Goal: Information Seeking & Learning: Understand process/instructions

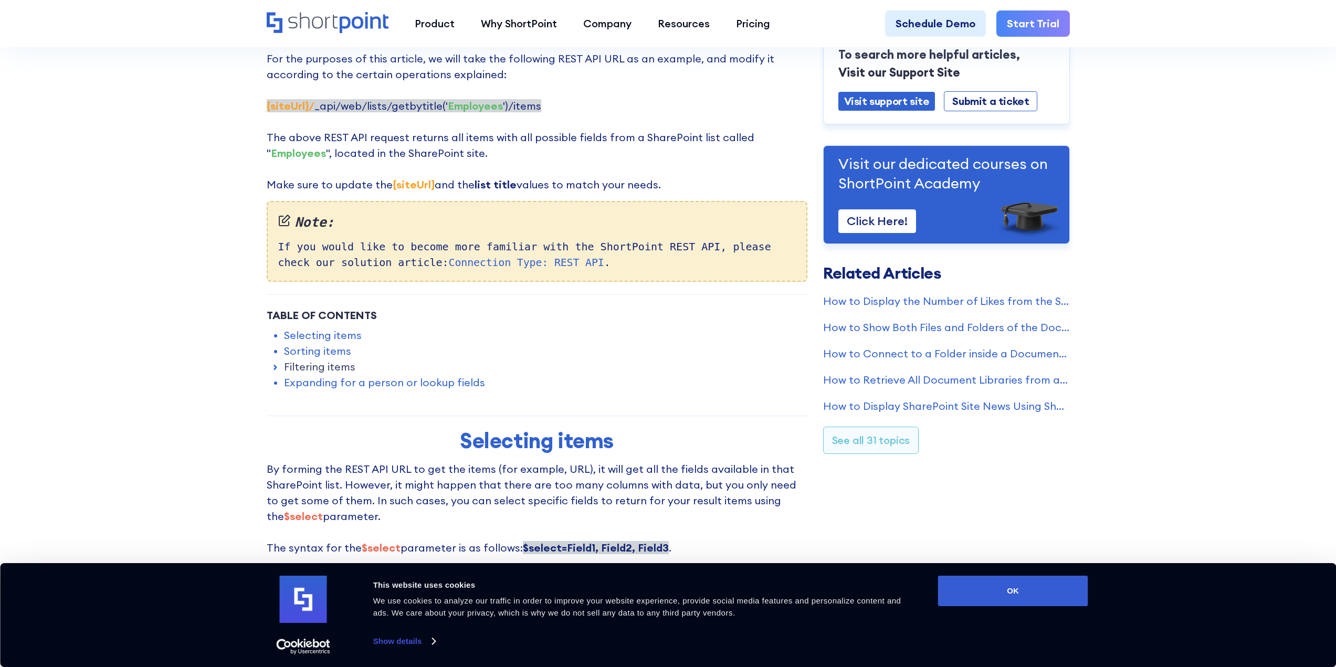
scroll to position [262, 0]
click at [276, 364] on icon at bounding box center [275, 367] width 10 height 10
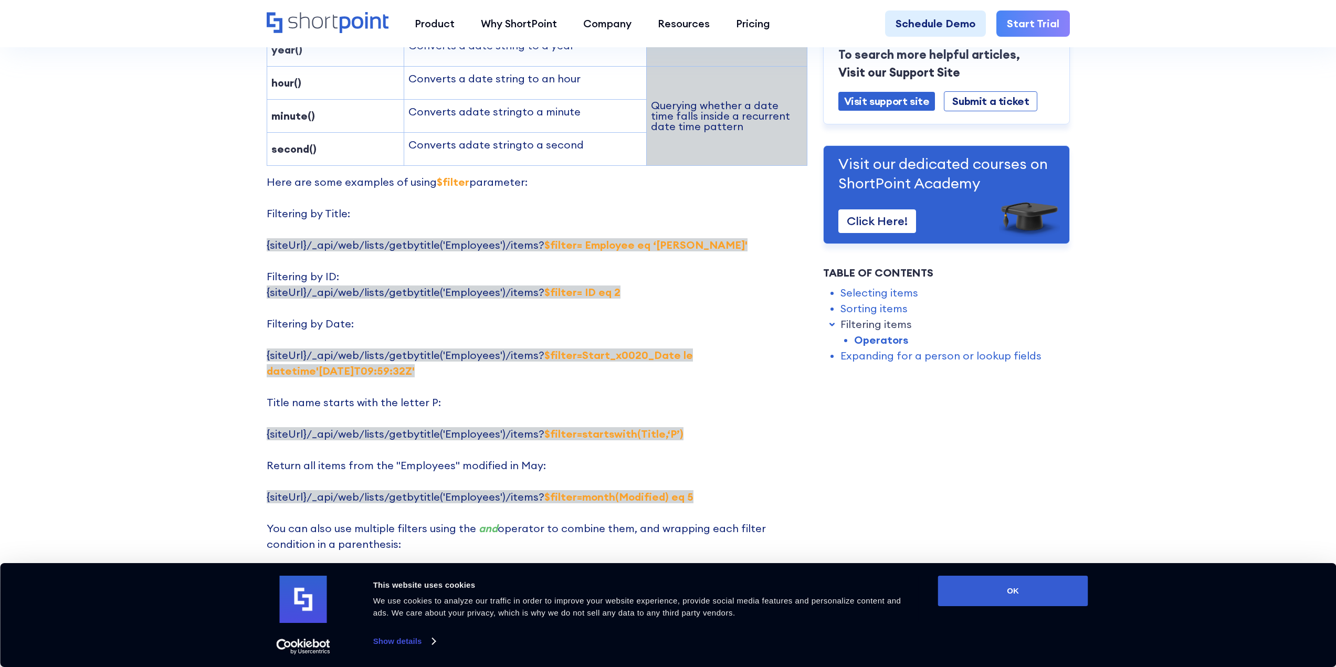
scroll to position [1994, 0]
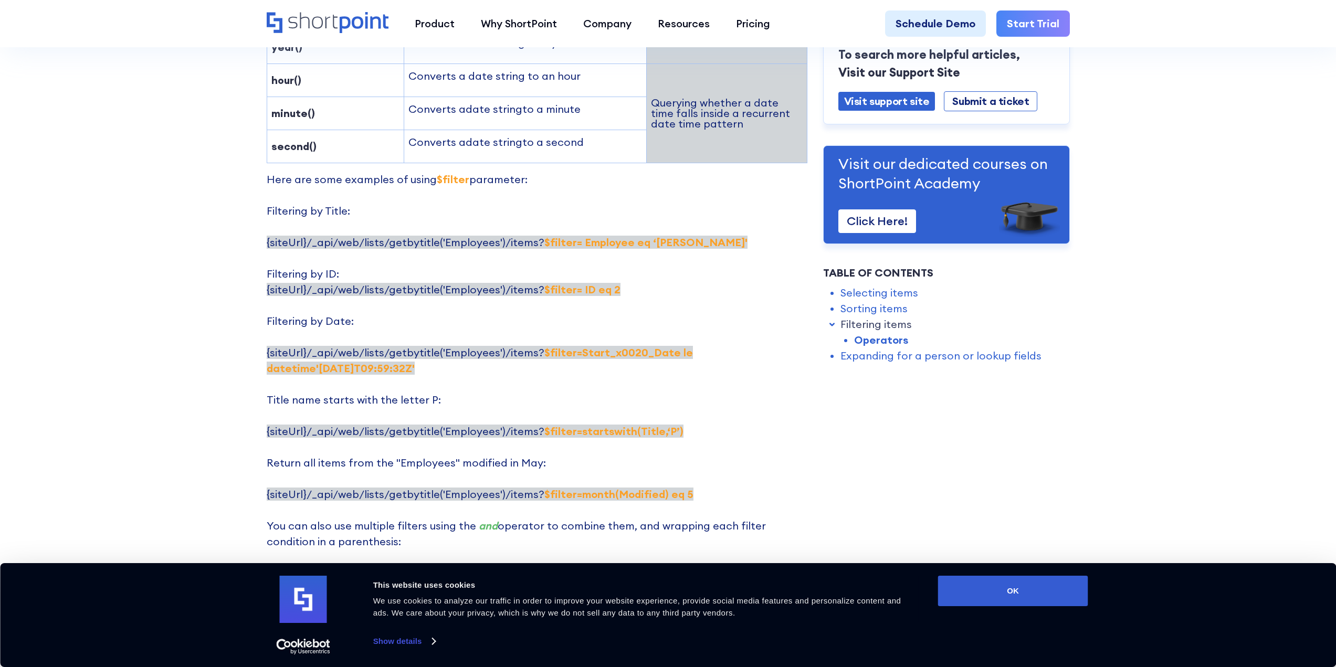
drag, startPoint x: 532, startPoint y: 291, endPoint x: 334, endPoint y: 309, distance: 198.7
click at [334, 346] on span "{siteUrl}/_api/web/lists/getbytitle('Employees')/items? $filter=Start_x0020_Dat…" at bounding box center [480, 360] width 426 height 29
click at [533, 346] on span "{siteUrl}/_api/web/lists/getbytitle('Employees')/items? $filter=Start_x0020_Dat…" at bounding box center [480, 360] width 426 height 29
drag, startPoint x: 534, startPoint y: 290, endPoint x: 332, endPoint y: 307, distance: 202.2
click at [332, 346] on span "{siteUrl}/_api/web/lists/getbytitle('Employees')/items? $filter=Start_x0020_Dat…" at bounding box center [480, 360] width 426 height 29
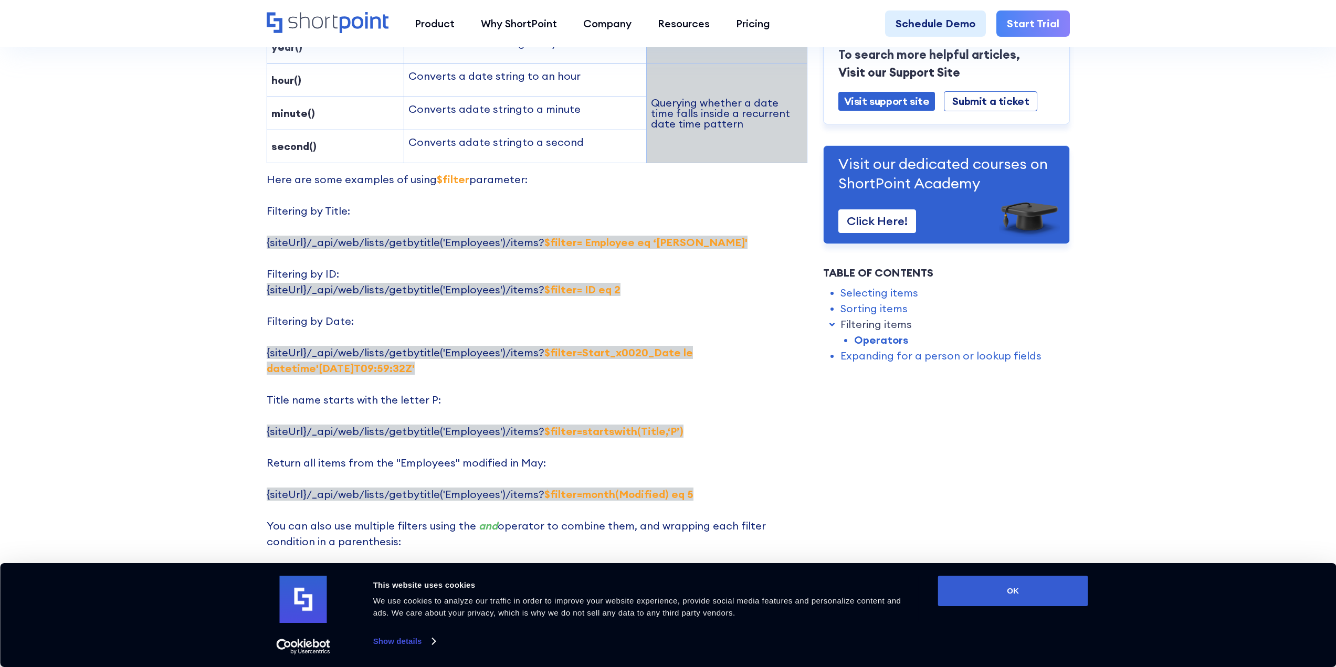
copy strong "$filter=Start_x0020_Date le datetime'[DATE]T09:59:32Z"
click at [446, 316] on p "Here are some examples of using $filter parameter: Filtering by Title: {siteUrl…" at bounding box center [537, 384] width 541 height 425
drag, startPoint x: 535, startPoint y: 430, endPoint x: 680, endPoint y: 434, distance: 144.4
click at [680, 434] on p "Here are some examples of using $filter parameter: Filtering by Title: {siteUrl…" at bounding box center [537, 384] width 541 height 425
copy strong "$filter=month(Modified) eq 5"
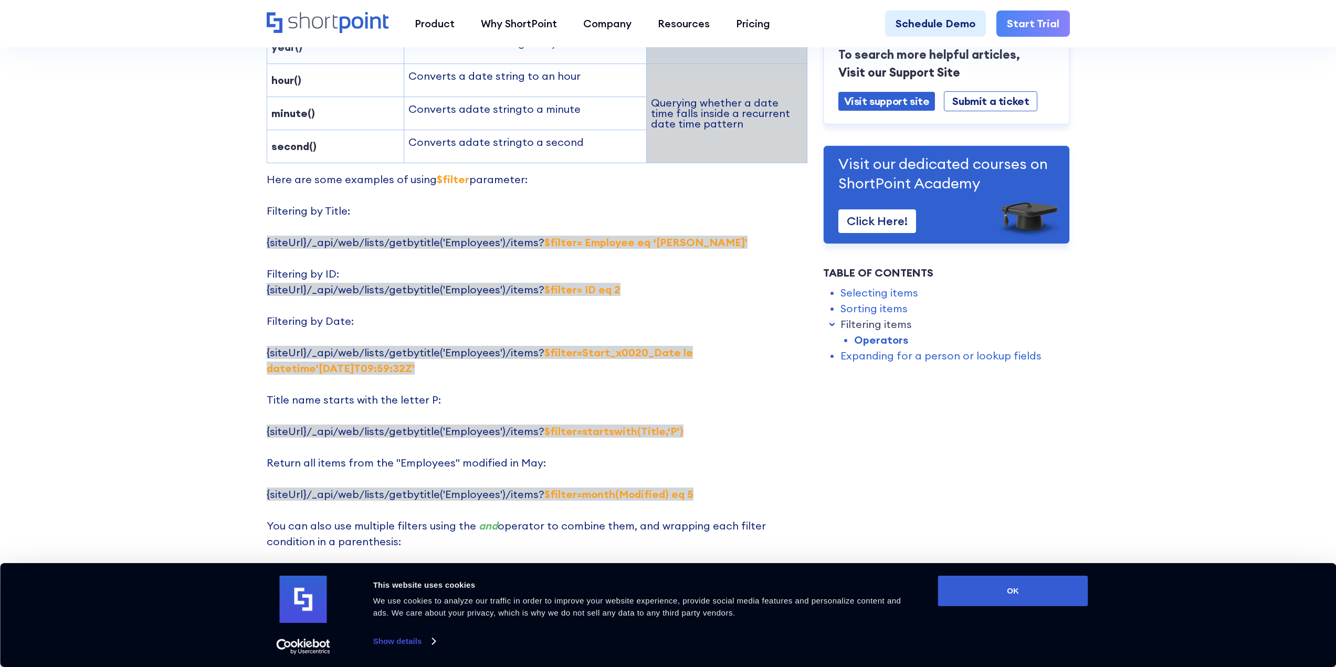
click at [645, 417] on p "Here are some examples of using $filter parameter: Filtering by Title: {siteUrl…" at bounding box center [537, 384] width 541 height 425
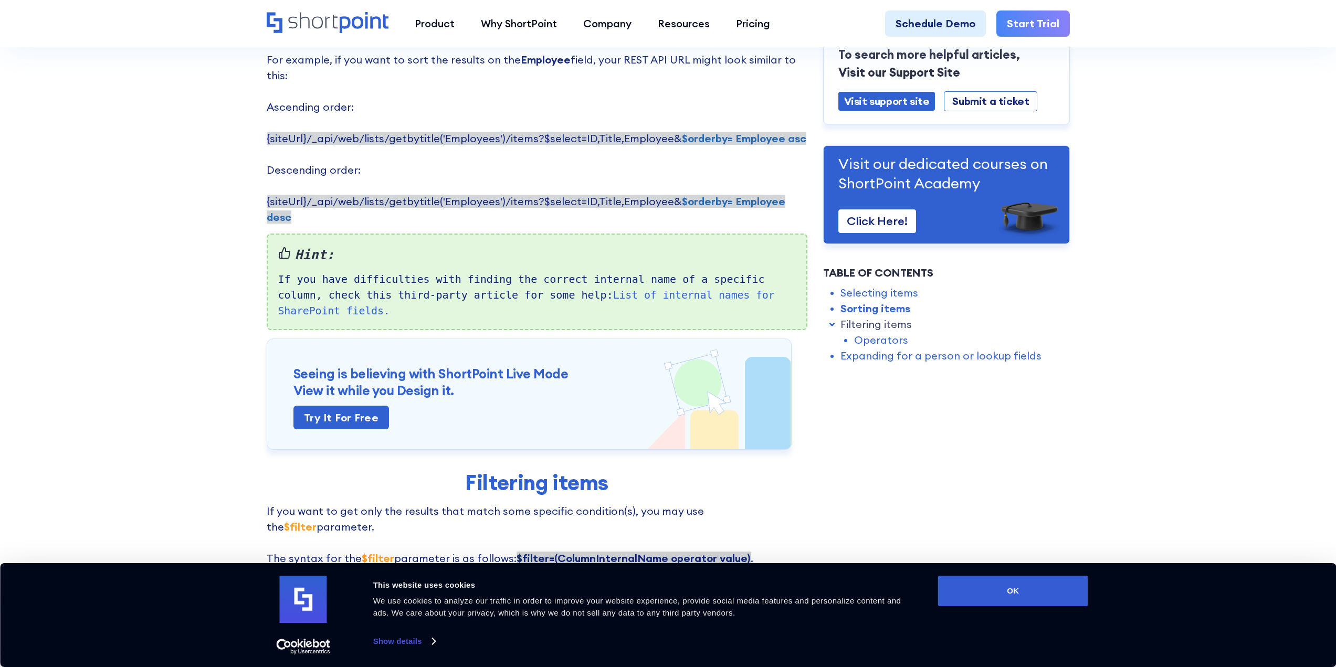
scroll to position [735, 0]
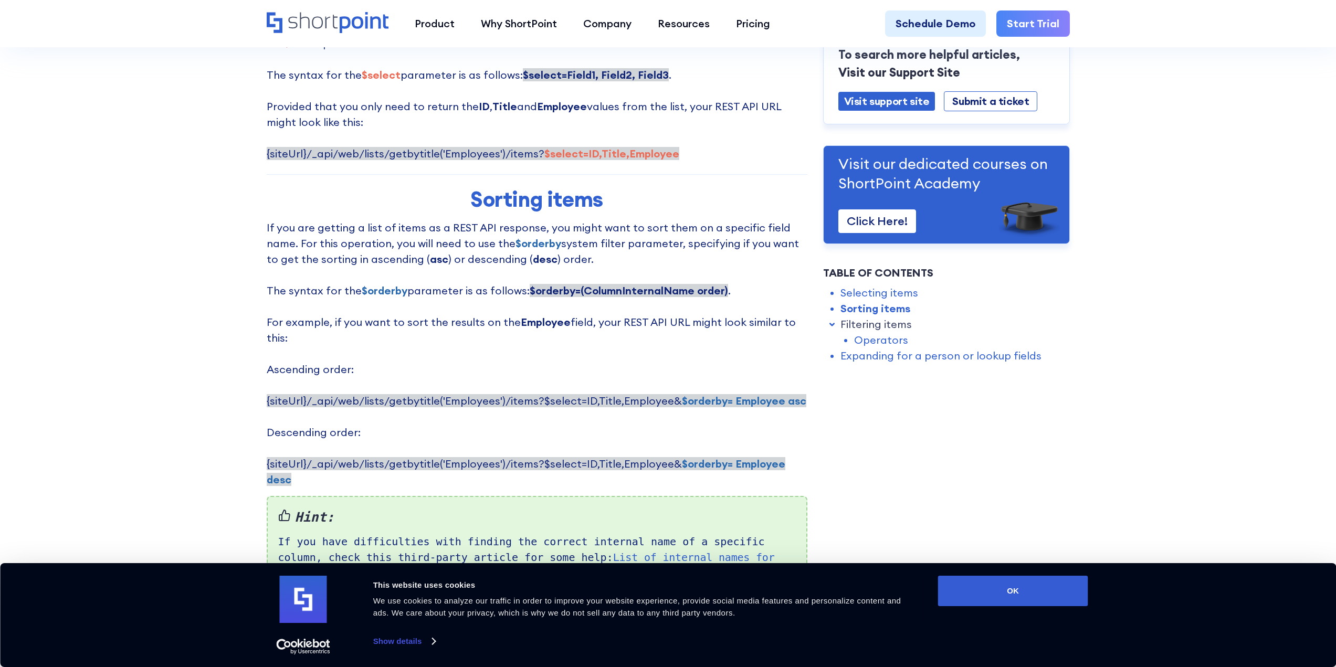
click at [544, 157] on strong "$select=ID,Title,Employee" at bounding box center [611, 153] width 135 height 13
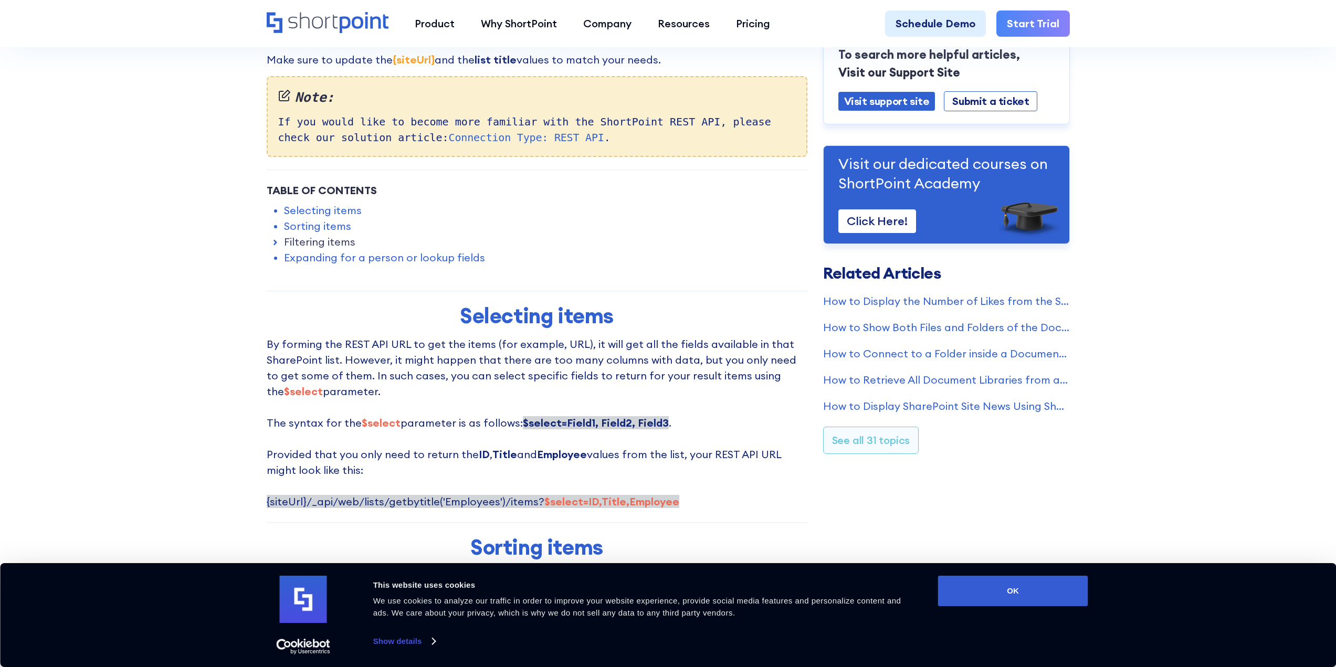
scroll to position [367, 0]
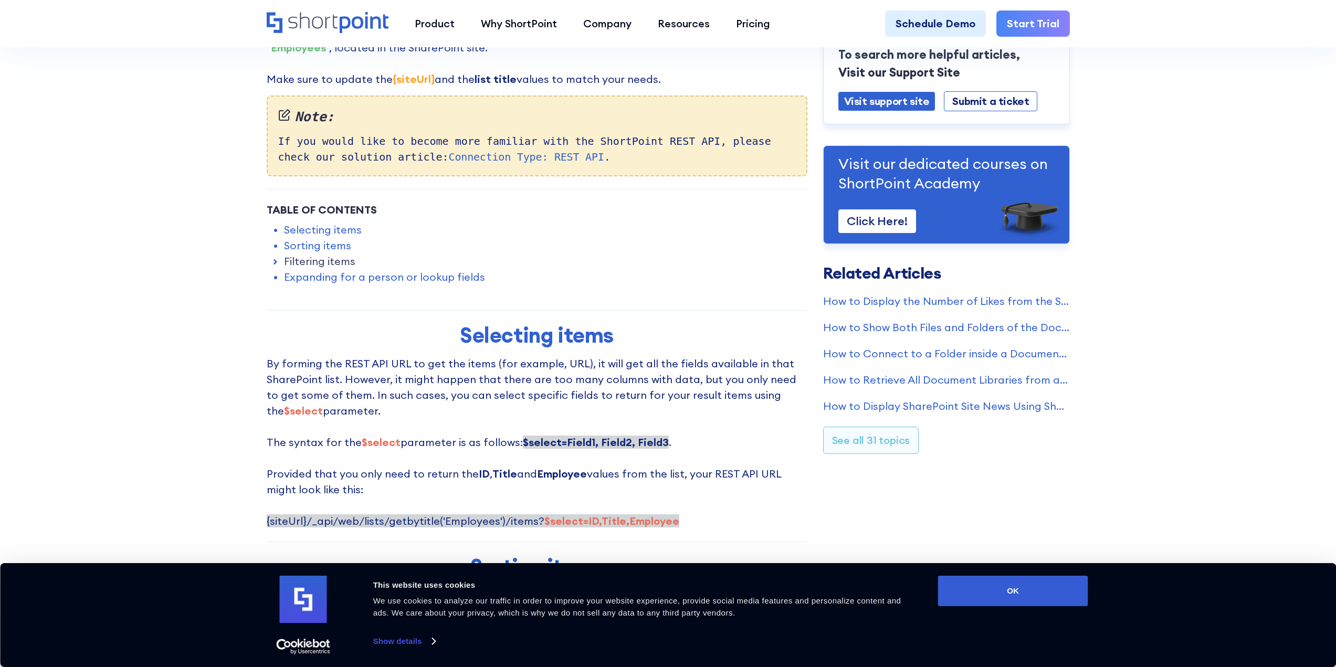
click at [329, 242] on link "Sorting items" at bounding box center [317, 246] width 67 height 16
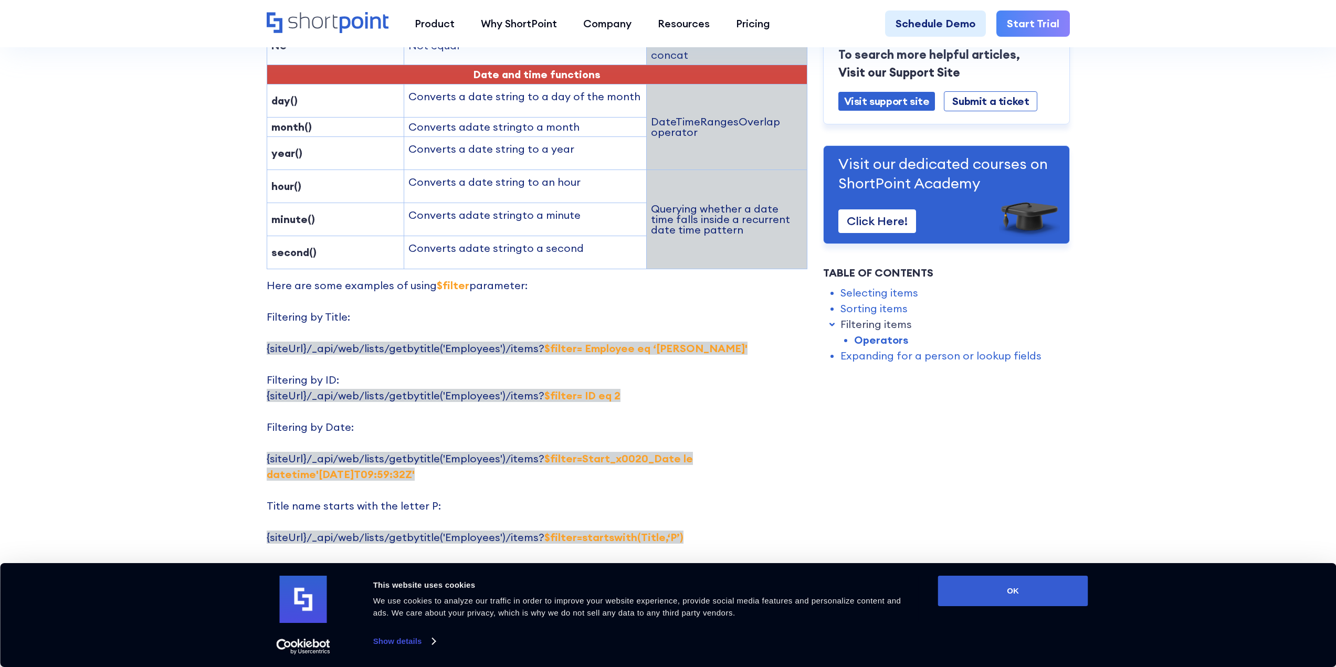
scroll to position [1889, 0]
drag, startPoint x: 535, startPoint y: 284, endPoint x: 677, endPoint y: 283, distance: 141.7
click at [677, 283] on p "Here are some examples of using $filter parameter: Filtering by Title: {siteUrl…" at bounding box center [537, 489] width 541 height 425
copy strong "$filter= Employee eq ‘[PERSON_NAME]'"
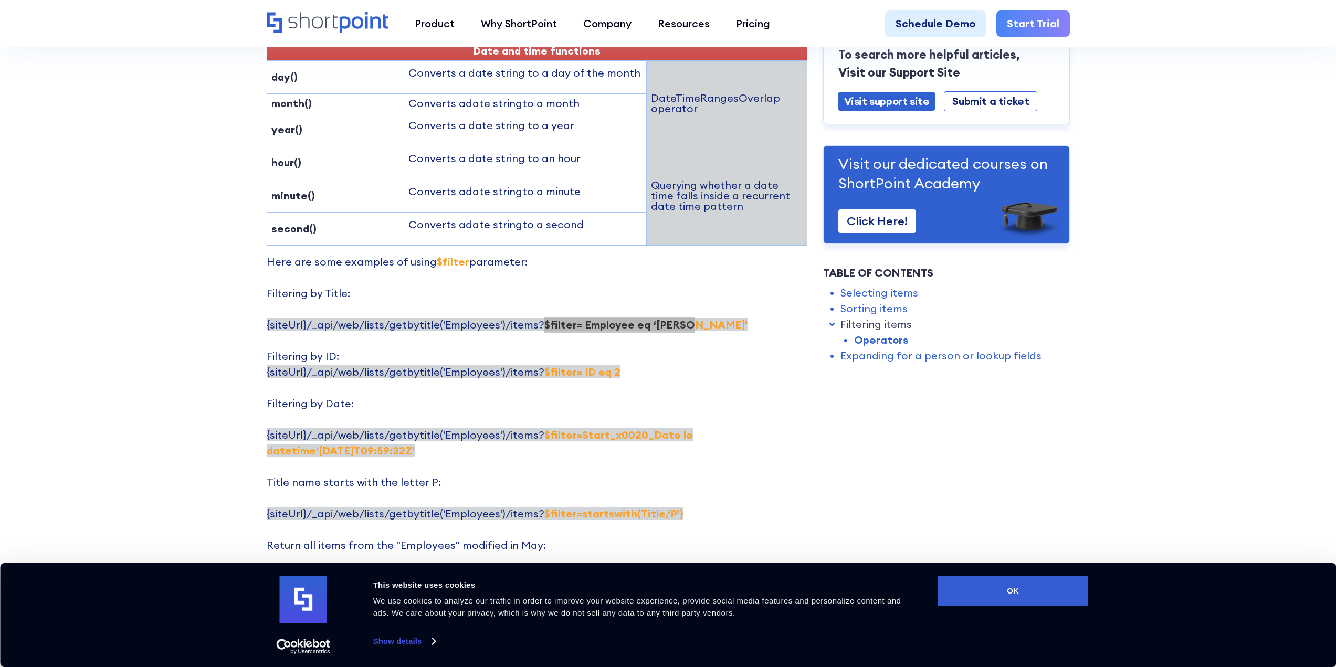
scroll to position [1942, 0]
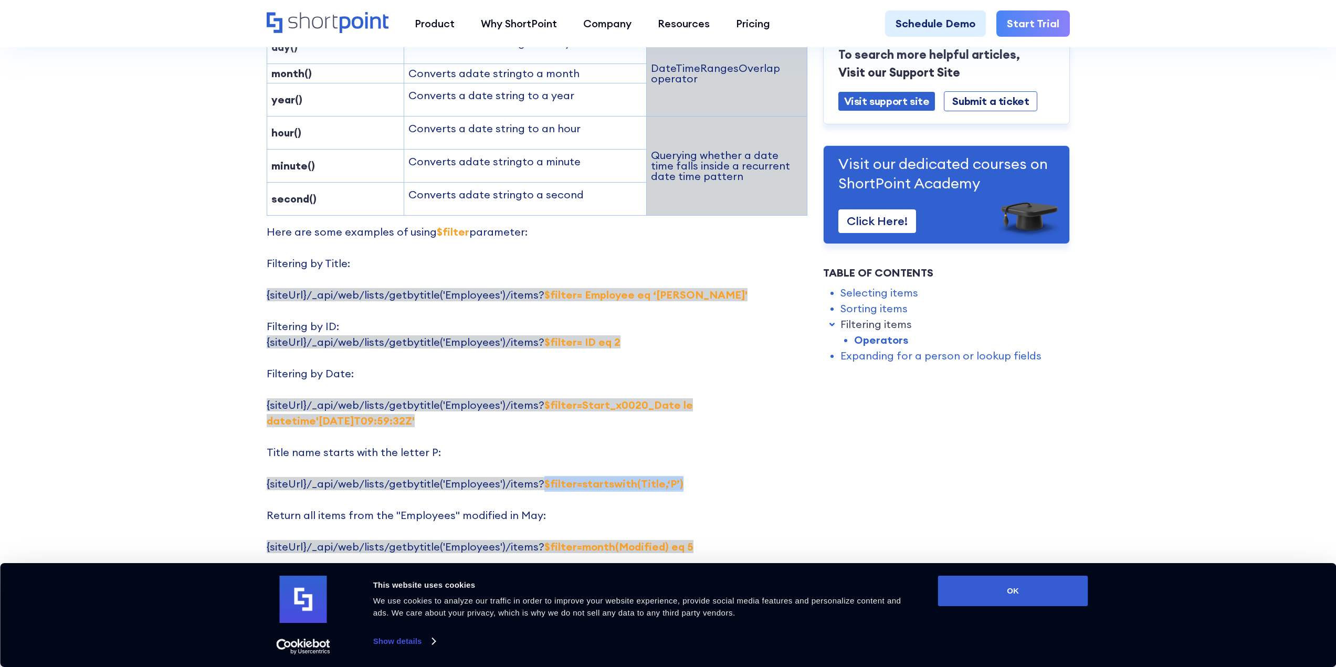
drag, startPoint x: 675, startPoint y: 422, endPoint x: 536, endPoint y: 417, distance: 139.2
click at [536, 417] on p "Here are some examples of using $filter parameter: Filtering by Title: {siteUrl…" at bounding box center [537, 436] width 541 height 425
copy strong "$filter=startswith(Title,‘P’)"
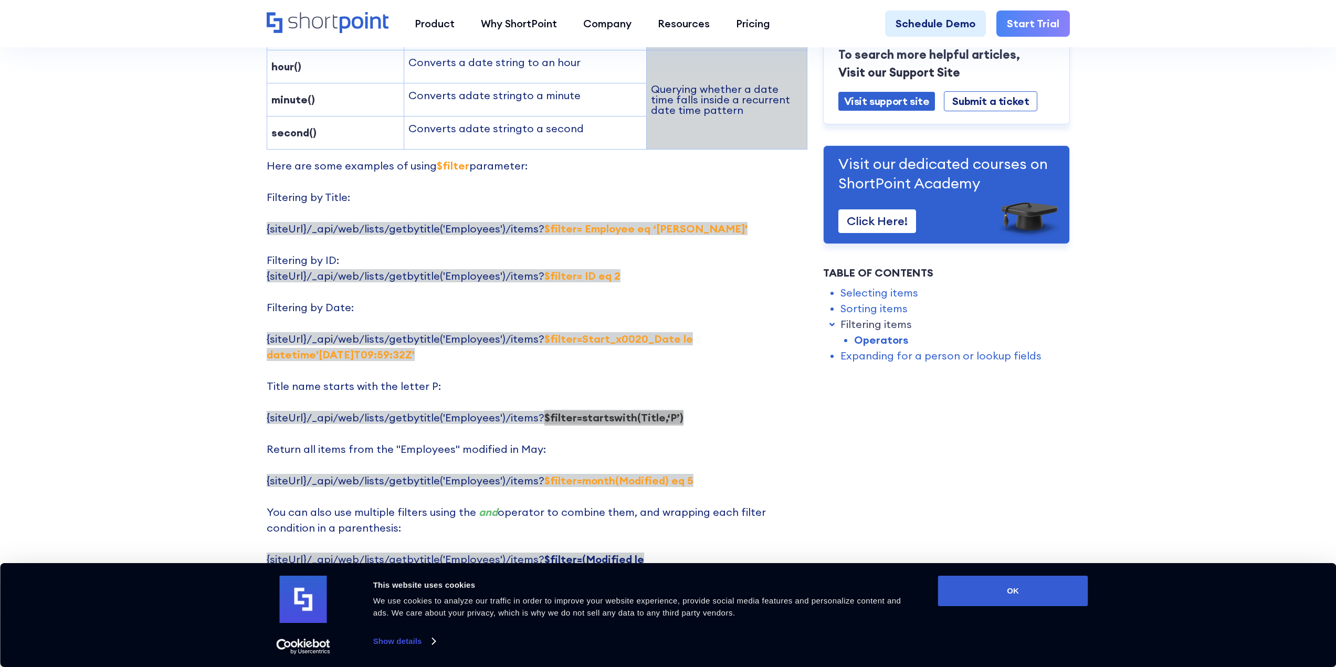
scroll to position [2099, 0]
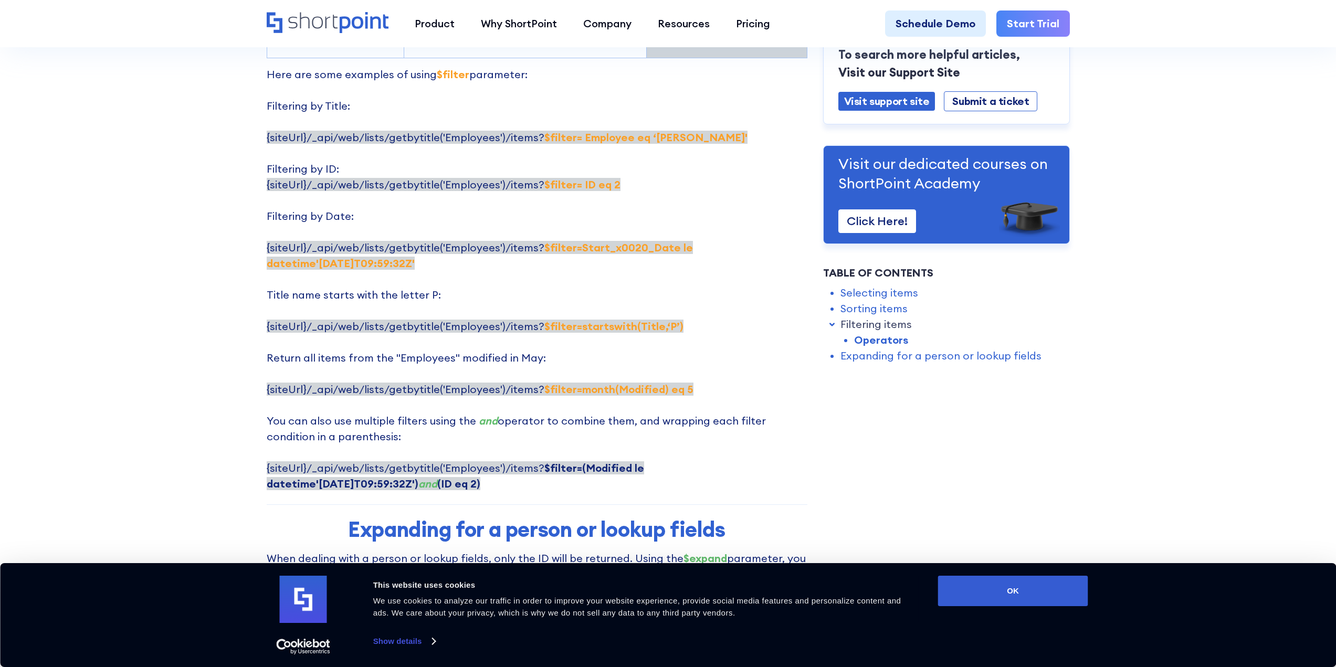
click at [531, 383] on span "{siteUrl}/_api/web/lists/getbytitle('Employees')/items? $filter=month(Modified)…" at bounding box center [480, 389] width 427 height 13
drag, startPoint x: 534, startPoint y: 326, endPoint x: 679, endPoint y: 329, distance: 144.4
click at [679, 329] on p "Here are some examples of using $filter parameter: Filtering by Title: {siteUrl…" at bounding box center [537, 279] width 541 height 425
copy strong "$filter=month(Modified) eq 5"
